Goal: Information Seeking & Learning: Learn about a topic

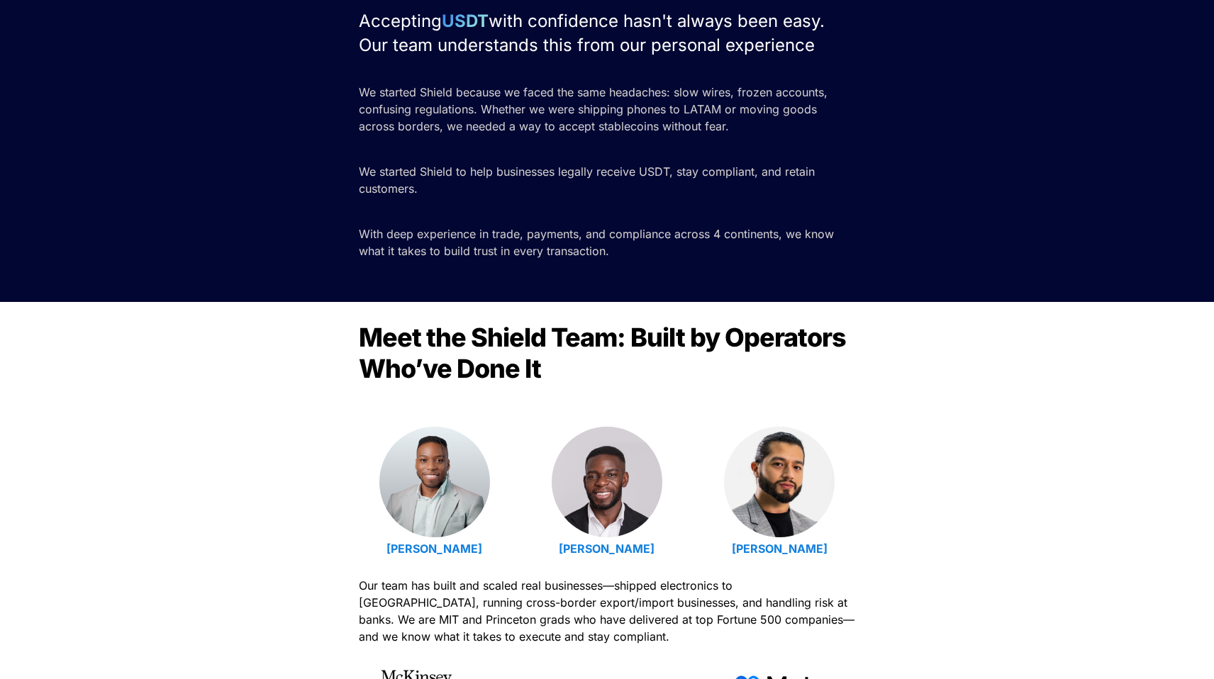
scroll to position [194, 0]
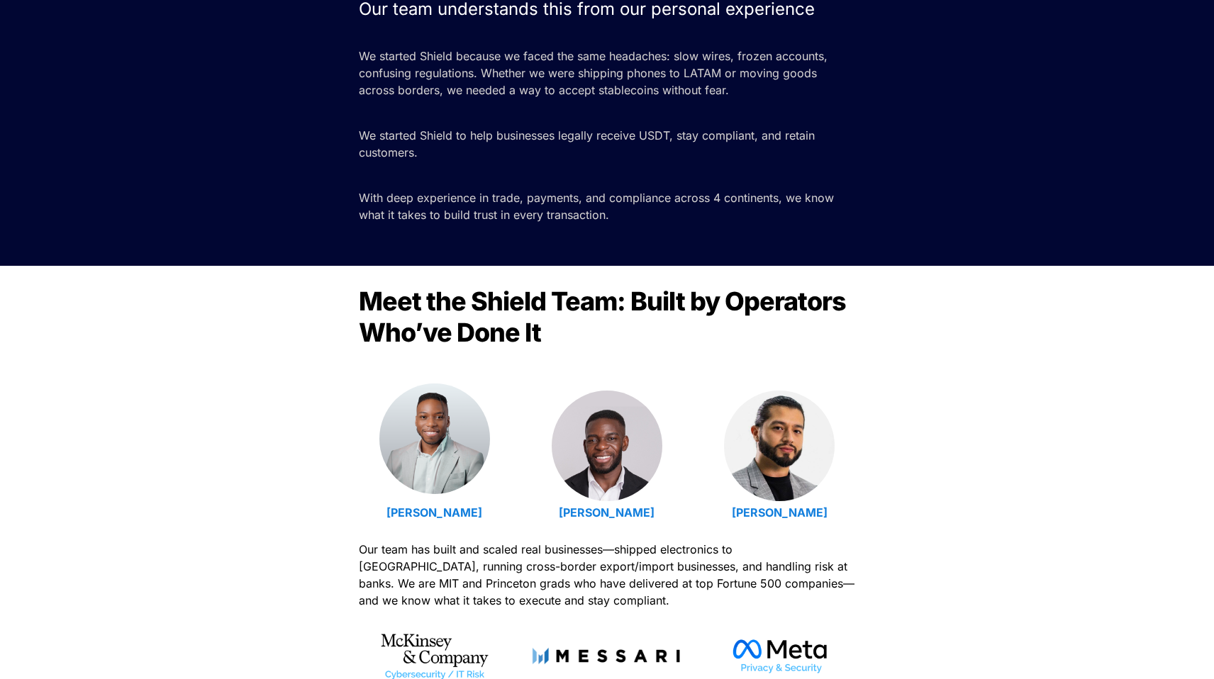
click at [446, 449] on img at bounding box center [434, 439] width 111 height 111
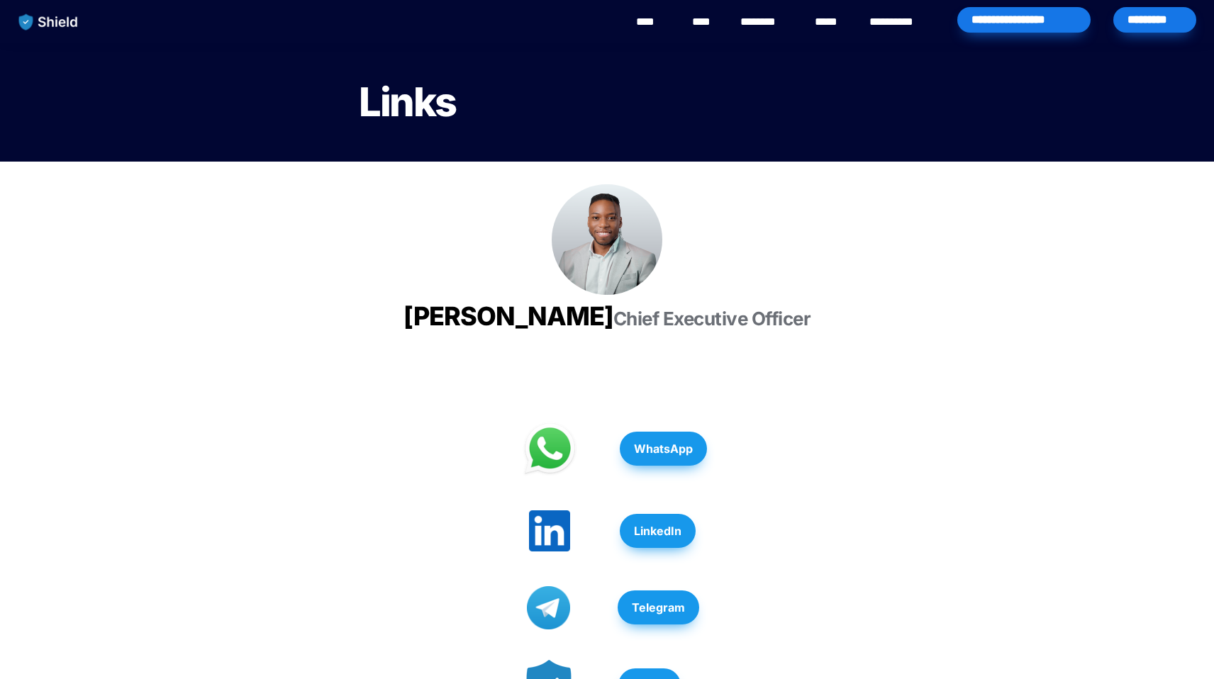
click at [509, 315] on span "[PERSON_NAME]" at bounding box center [508, 316] width 210 height 31
click at [509, 315] on span "Emmanuel Udotong" at bounding box center [508, 316] width 210 height 31
copy span "Emmanuel Udotong"
click at [613, 330] on span "Chief Executive Officer" at bounding box center [712, 319] width 198 height 22
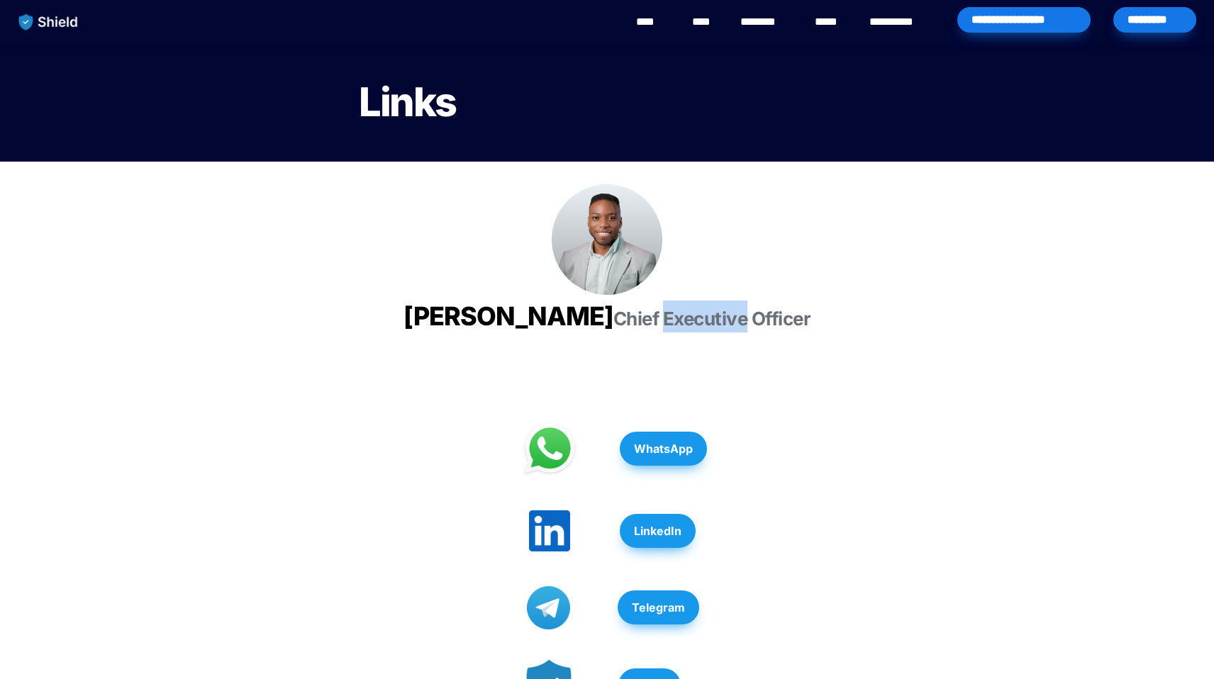
click at [613, 330] on span "Chief Executive Officer" at bounding box center [712, 319] width 198 height 22
copy span "Chief Executive Officer"
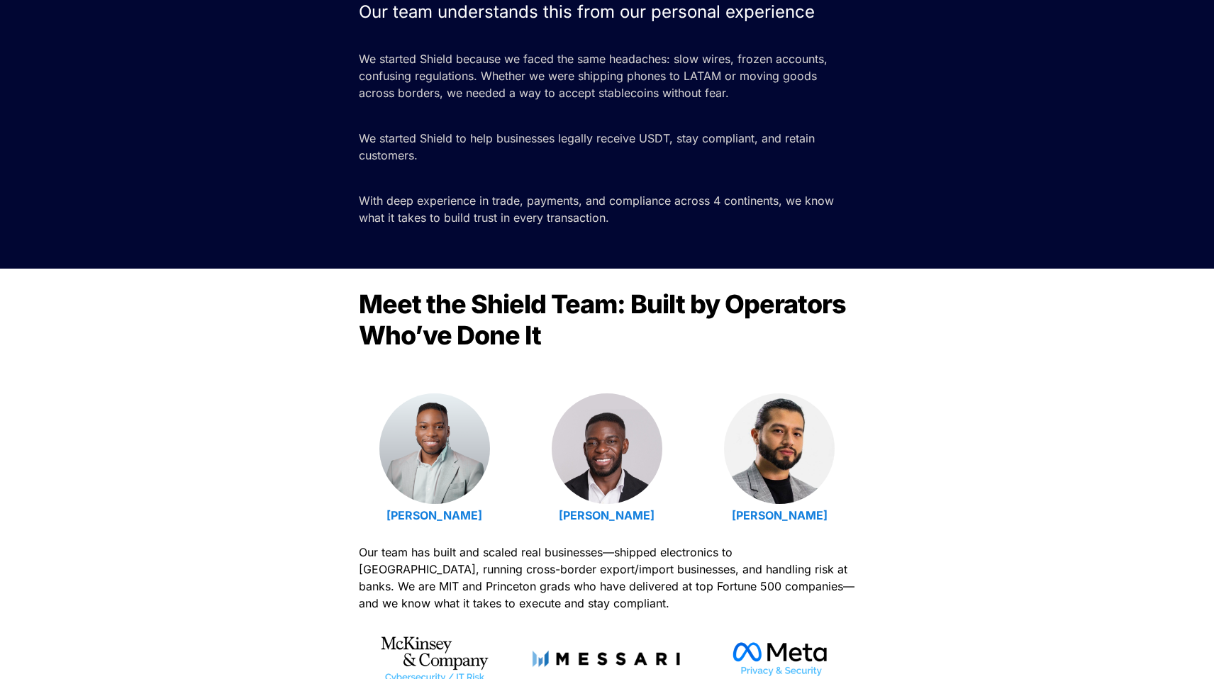
scroll to position [240, 0]
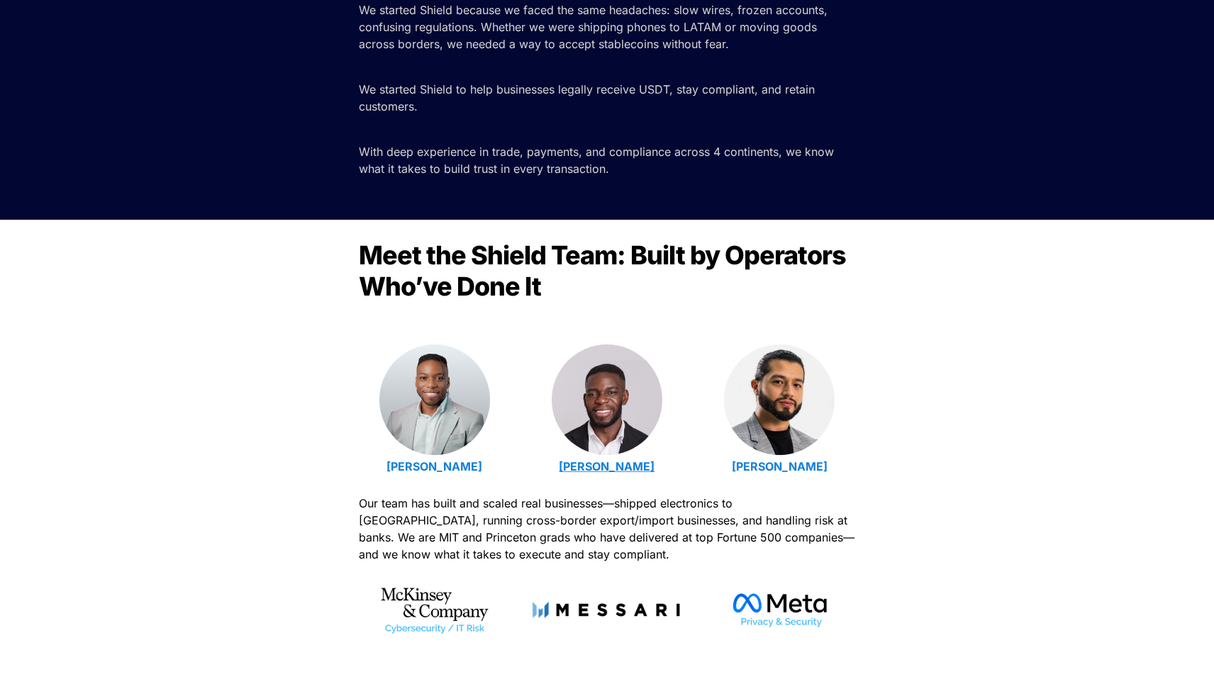
click at [606, 467] on strong "Isaiah Udotong" at bounding box center [607, 466] width 96 height 14
click at [788, 465] on strong "Luis Carchi" at bounding box center [780, 466] width 96 height 14
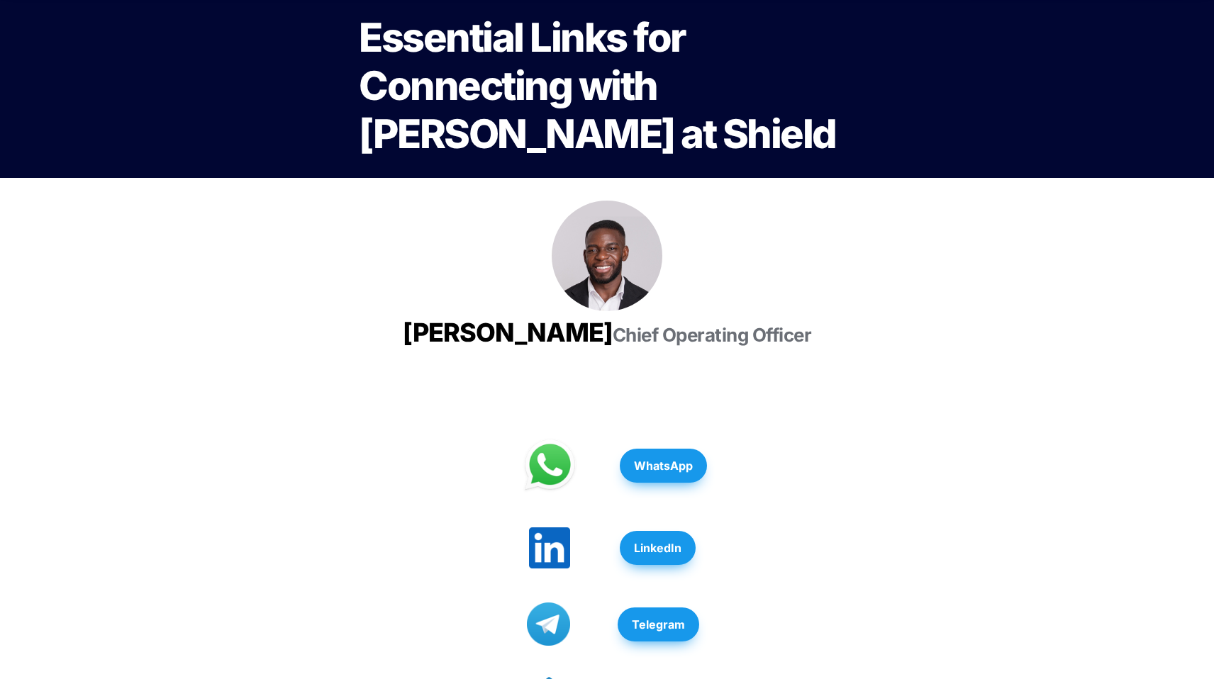
scroll to position [50, 0]
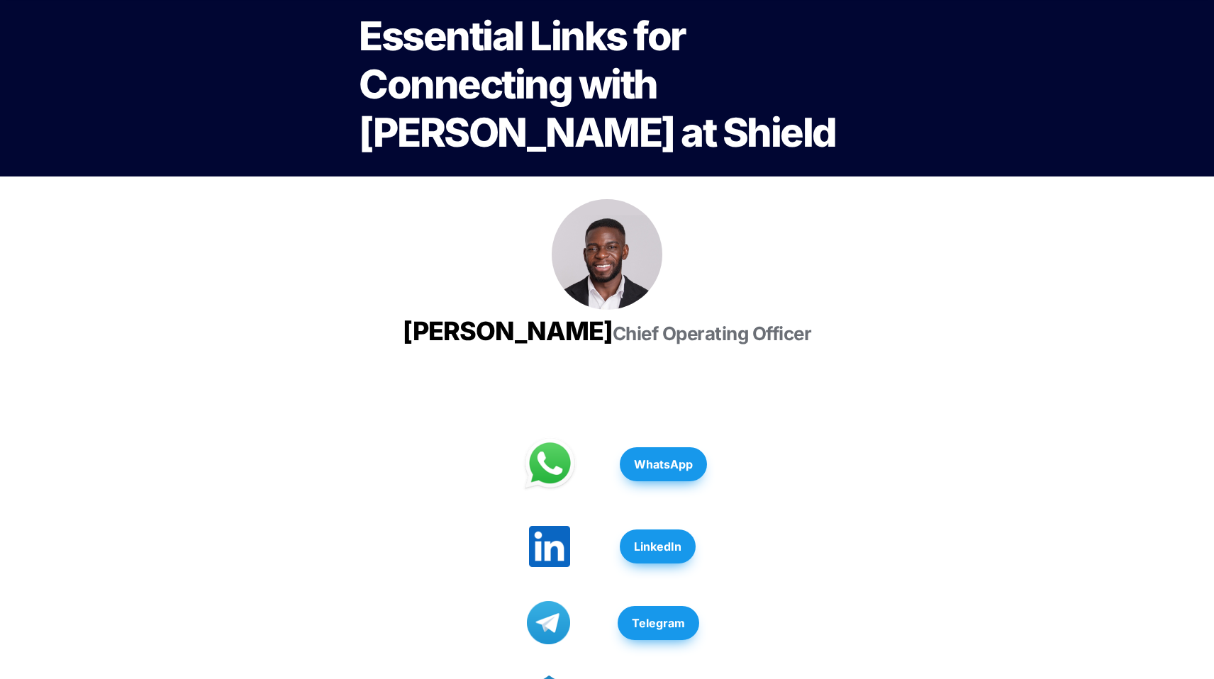
click at [531, 338] on span "Isaiah Udotong" at bounding box center [508, 331] width 210 height 31
copy span "Isaiah Udotong"
click at [613, 345] on span "Chief Operating Officer" at bounding box center [712, 334] width 199 height 22
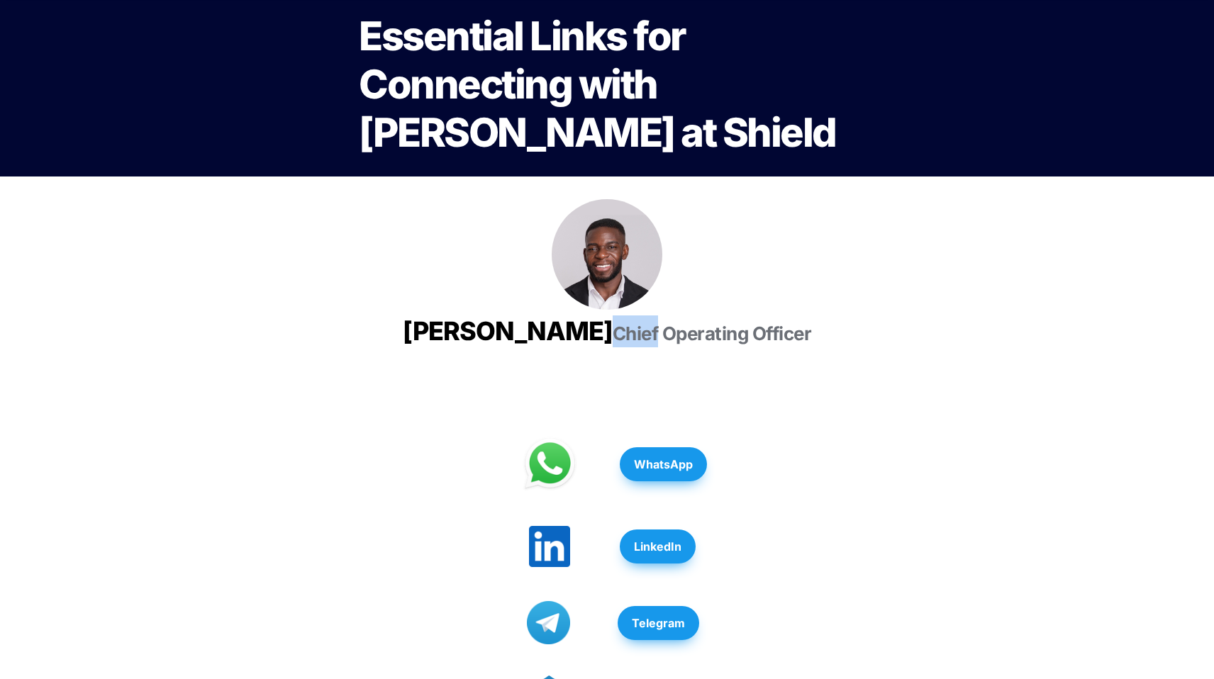
click at [613, 345] on span "Chief Operating Officer" at bounding box center [712, 334] width 199 height 22
copy span "Chief Operating Officer"
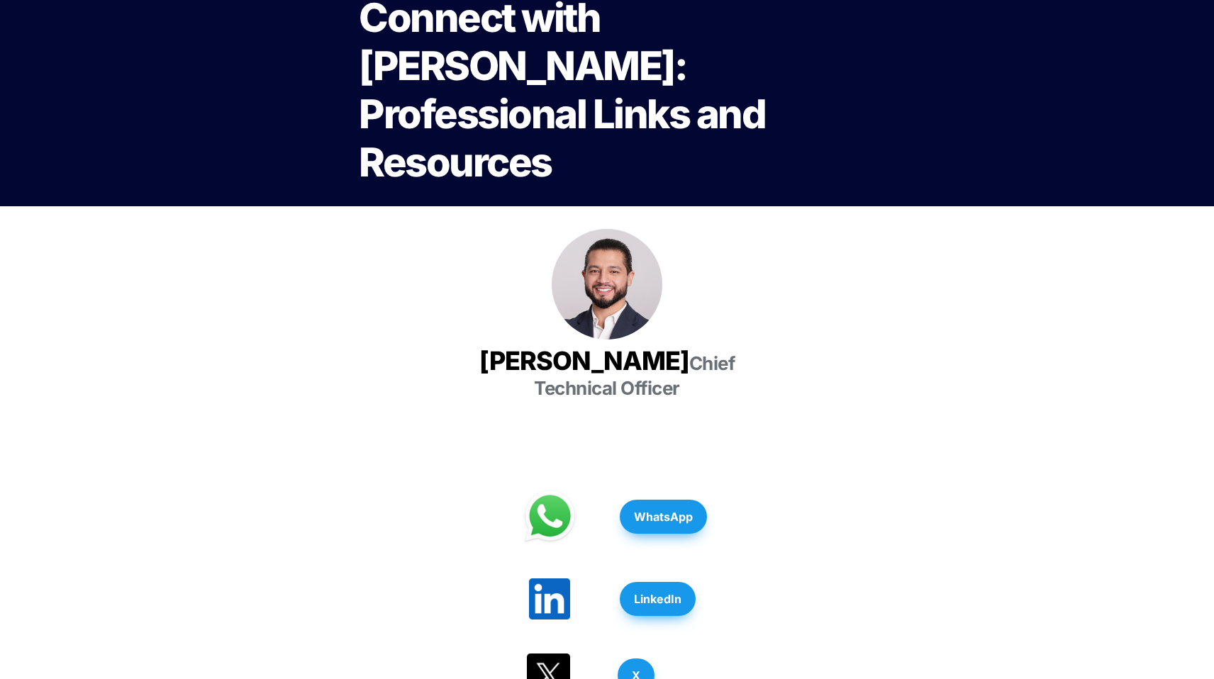
scroll to position [87, 0]
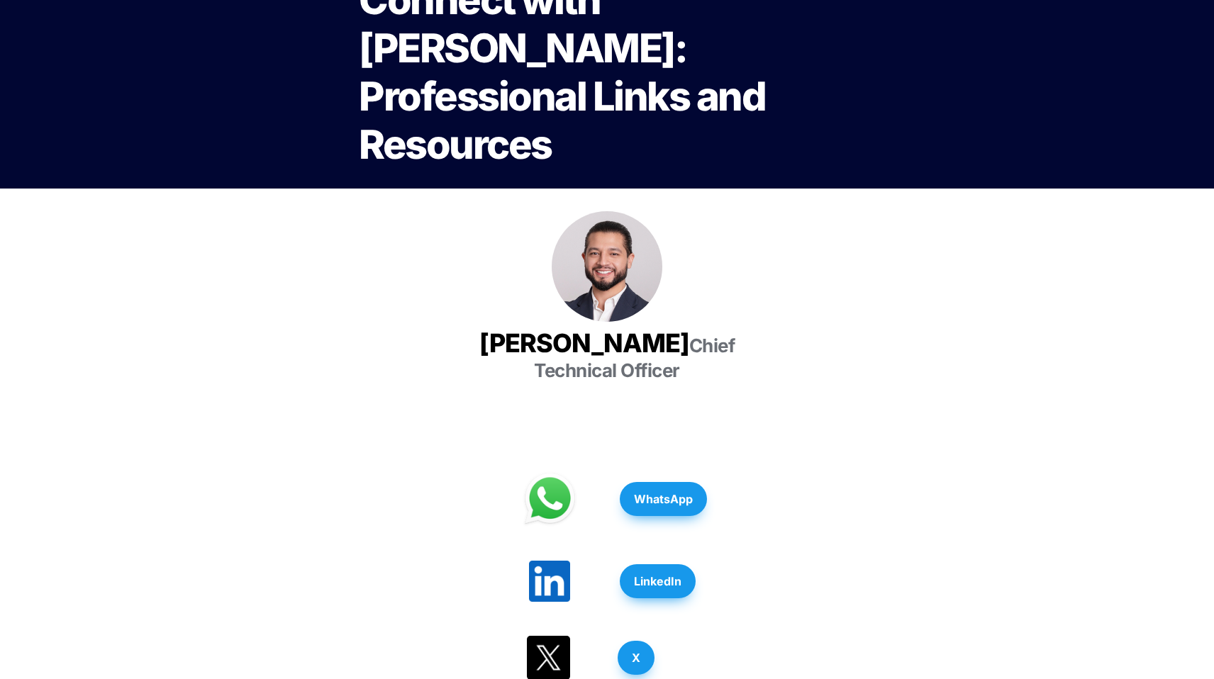
click at [587, 328] on span "[PERSON_NAME]" at bounding box center [584, 343] width 210 height 31
copy span "[PERSON_NAME]"
click at [555, 335] on span "Chief Technical Officer" at bounding box center [636, 358] width 205 height 47
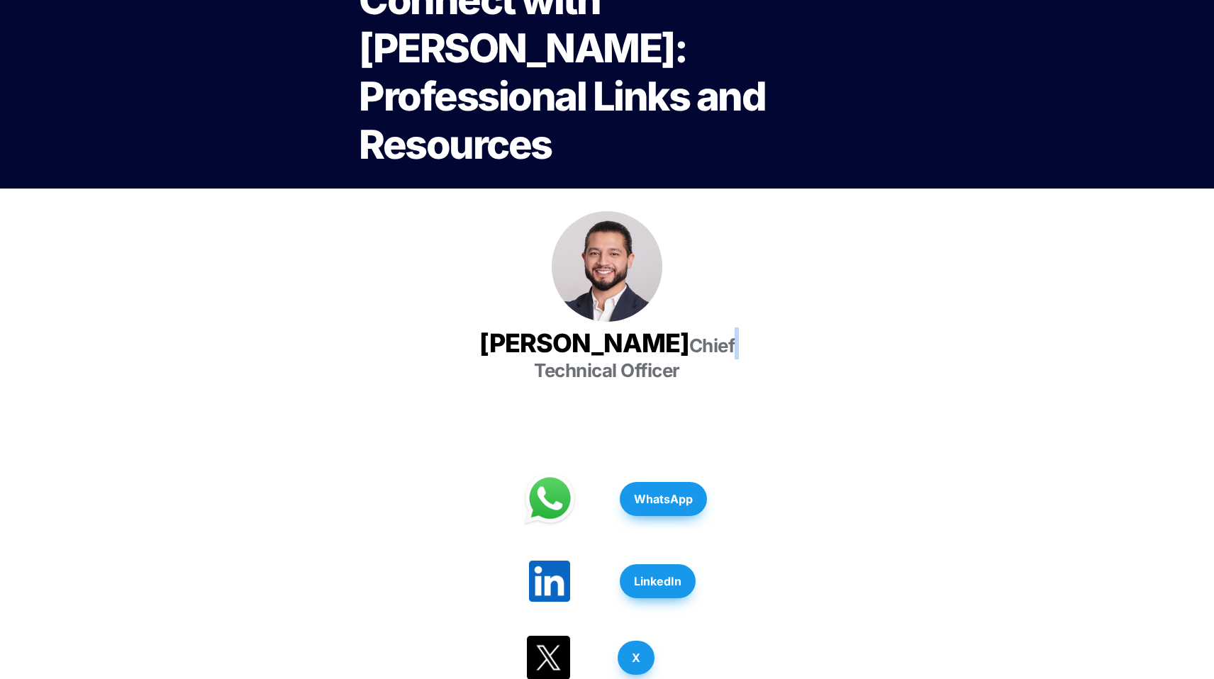
click at [555, 335] on span "Chief Technical Officer" at bounding box center [636, 358] width 205 height 47
copy span "Chief Technical Officer"
